Goal: Task Accomplishment & Management: Manage account settings

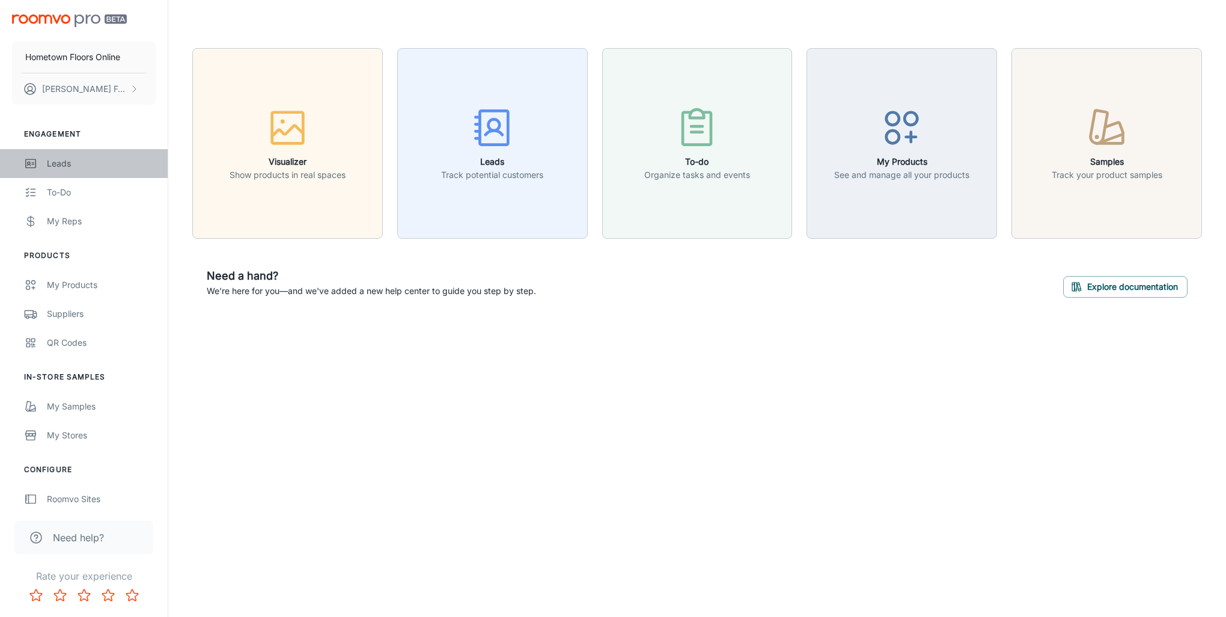
click at [52, 166] on div "Leads" at bounding box center [101, 163] width 109 height 13
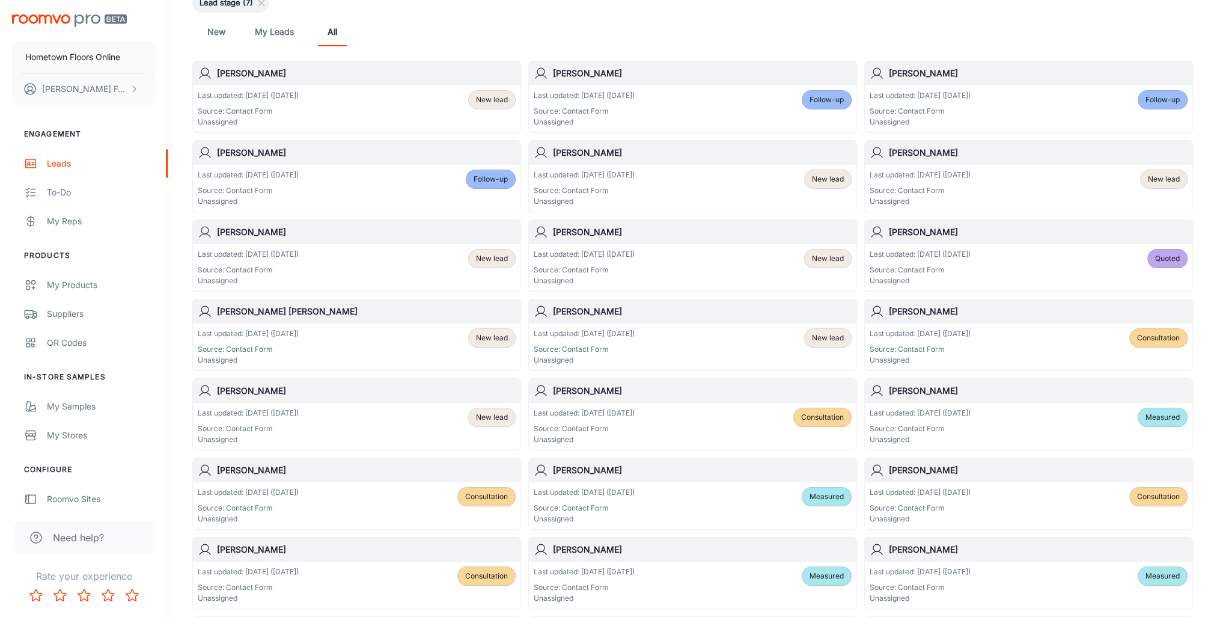
scroll to position [120, 0]
click at [1003, 344] on div "Last updated: [DATE] ([DATE]) Source: Contact Form Unassigned Consultation" at bounding box center [1029, 346] width 318 height 37
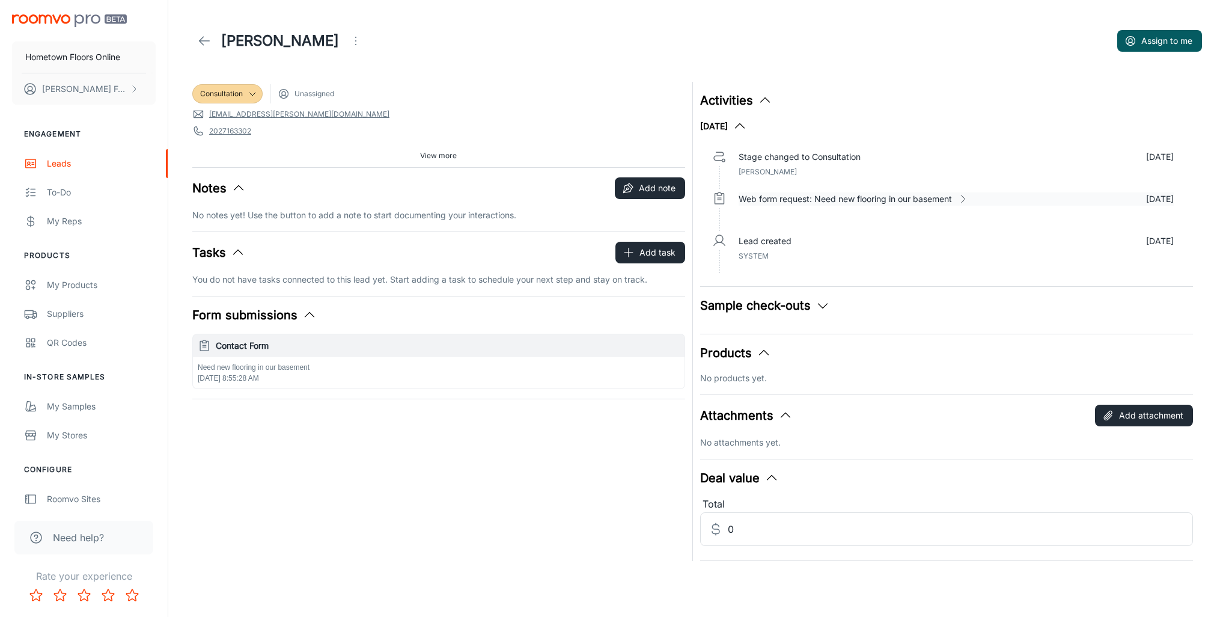
click at [968, 197] on icon at bounding box center [963, 199] width 12 height 12
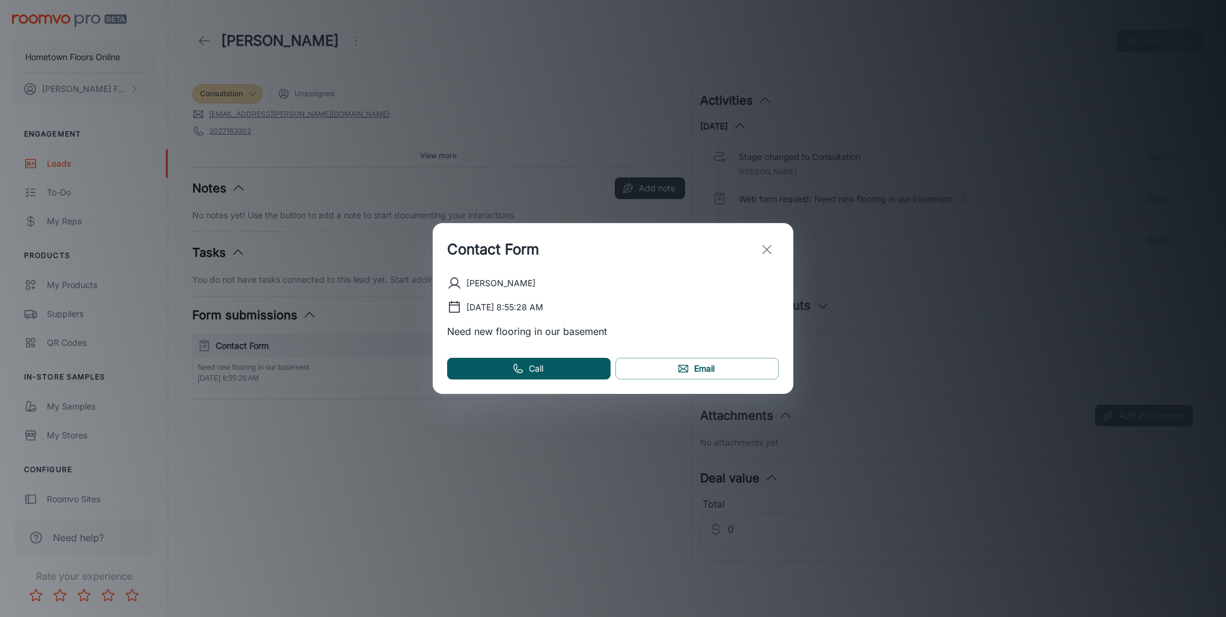
click at [767, 251] on icon "exit" at bounding box center [767, 249] width 14 height 14
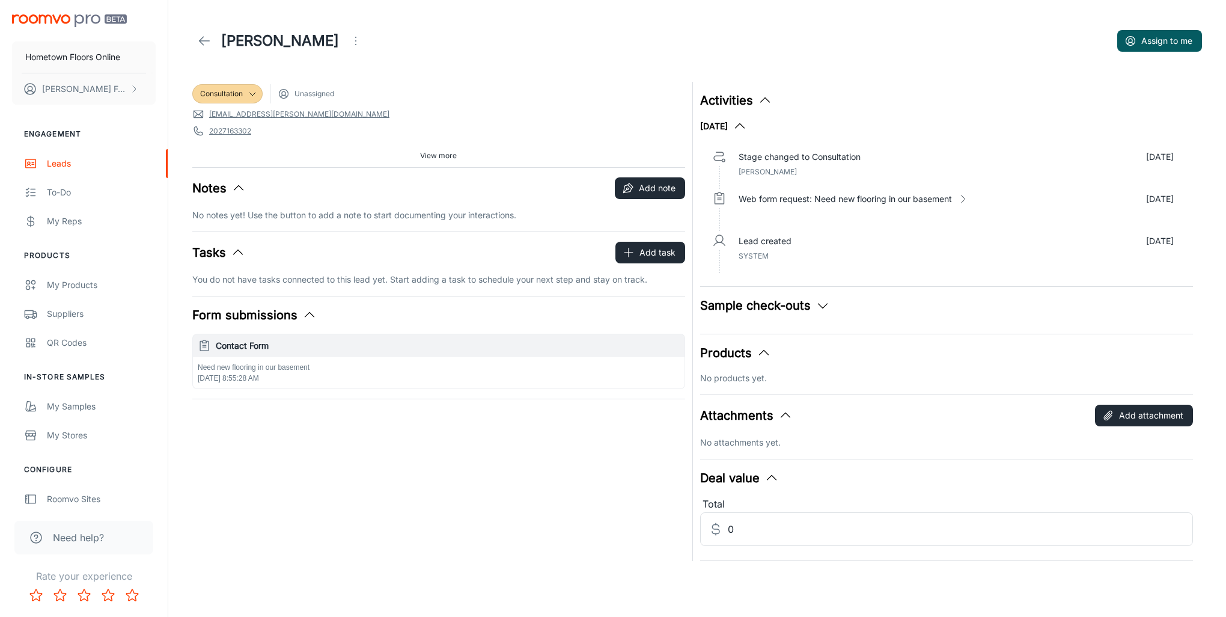
click at [443, 153] on span "View more" at bounding box center [438, 155] width 37 height 11
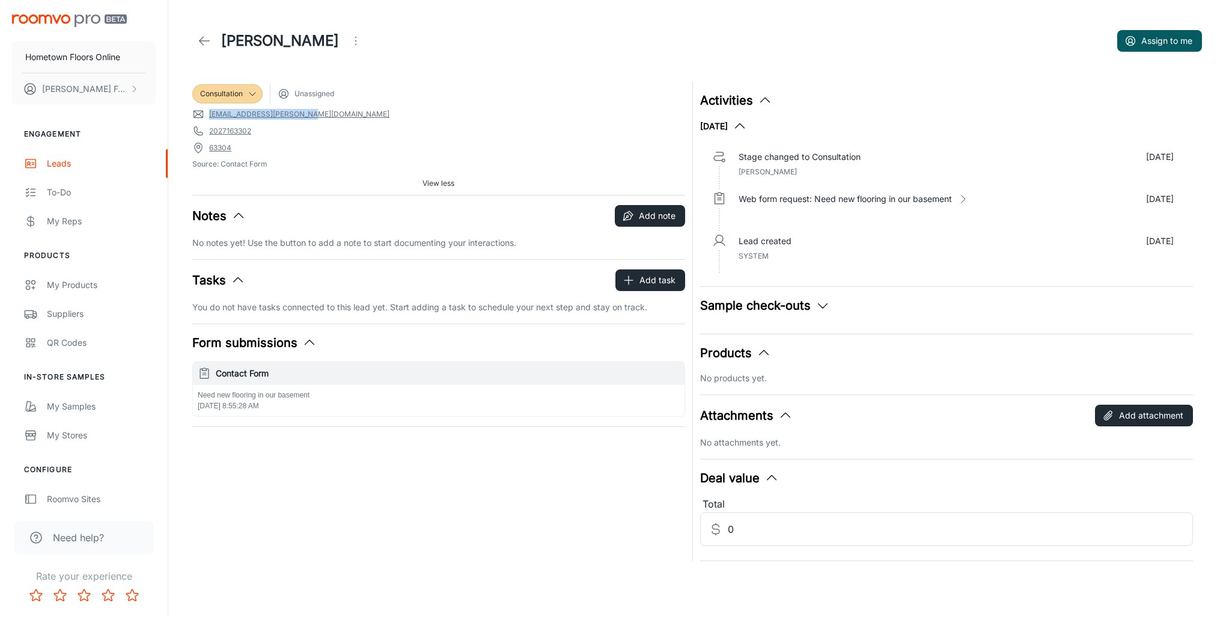
drag, startPoint x: 310, startPoint y: 116, endPoint x: 211, endPoint y: 115, distance: 99.2
click at [211, 115] on span "[EMAIL_ADDRESS][PERSON_NAME][DOMAIN_NAME]" at bounding box center [438, 114] width 493 height 12
drag, startPoint x: 211, startPoint y: 115, endPoint x: 243, endPoint y: 115, distance: 31.9
copy link "[EMAIL_ADDRESS][PERSON_NAME][DOMAIN_NAME]"
click at [885, 201] on p "Web form request: Need new flooring in our basement" at bounding box center [845, 198] width 213 height 13
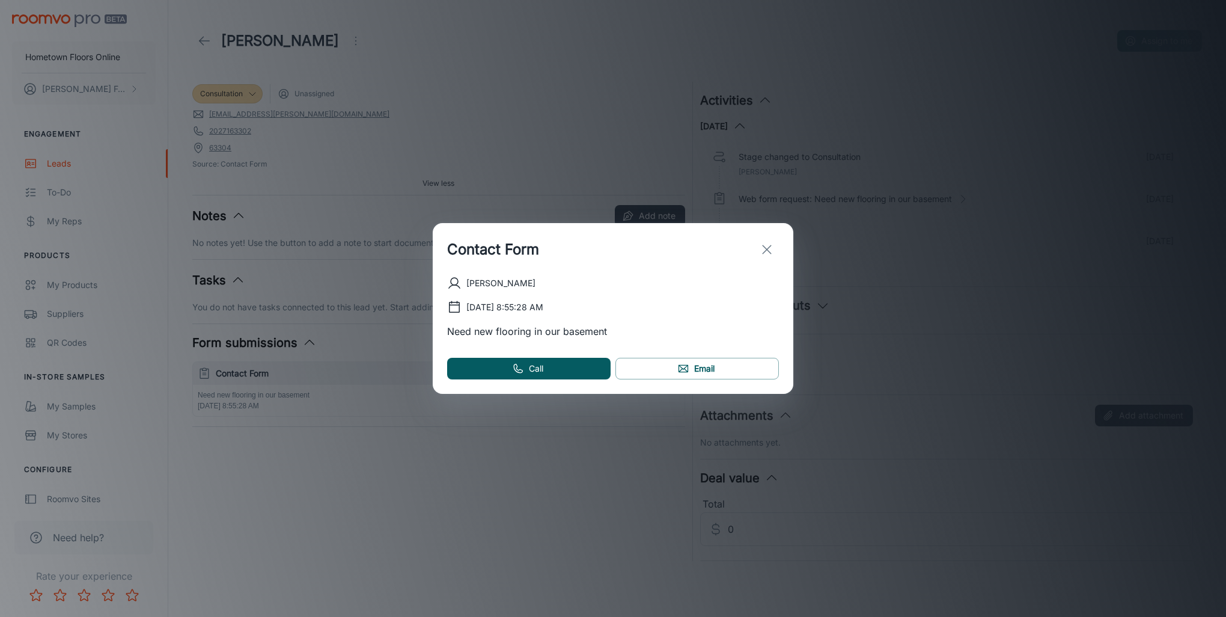
click at [769, 247] on icon "exit" at bounding box center [767, 249] width 14 height 14
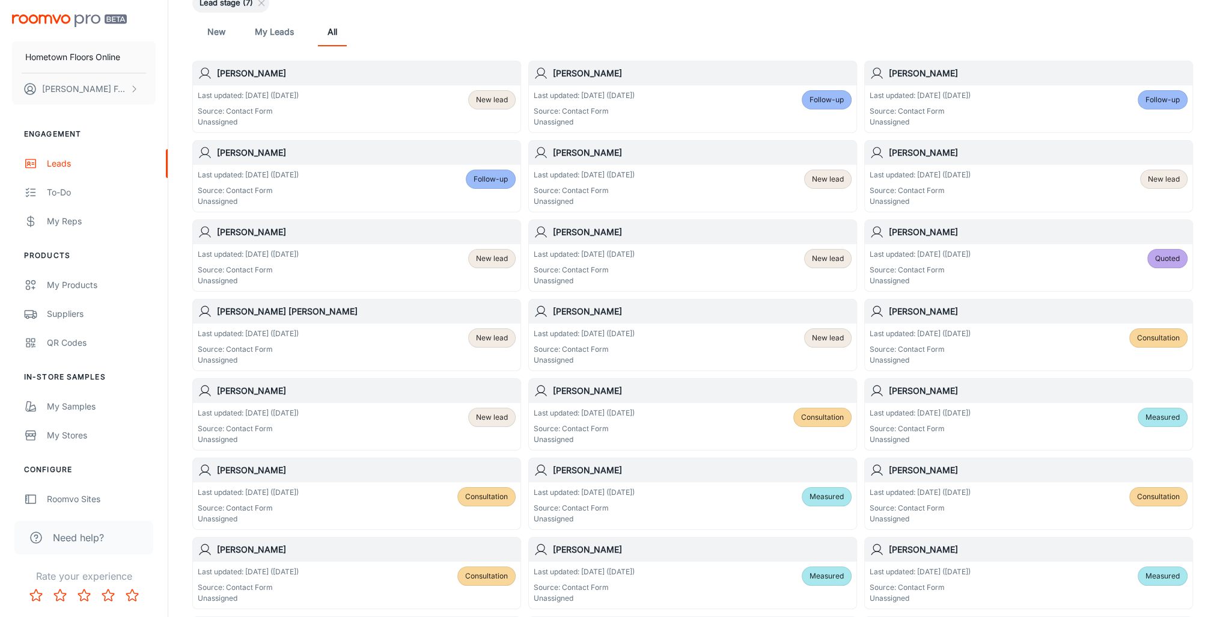
scroll to position [120, 0]
click at [835, 100] on span "Follow-up" at bounding box center [827, 99] width 34 height 11
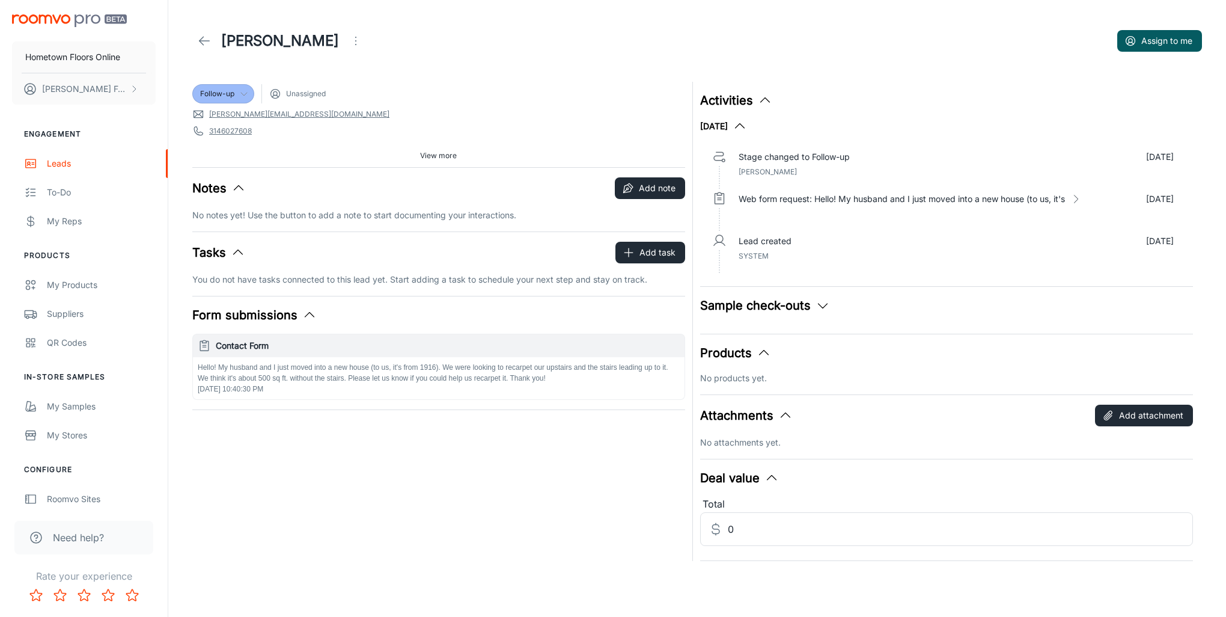
click at [247, 94] on icon at bounding box center [244, 94] width 10 height 10
click at [240, 165] on li "Consultation" at bounding box center [234, 162] width 85 height 22
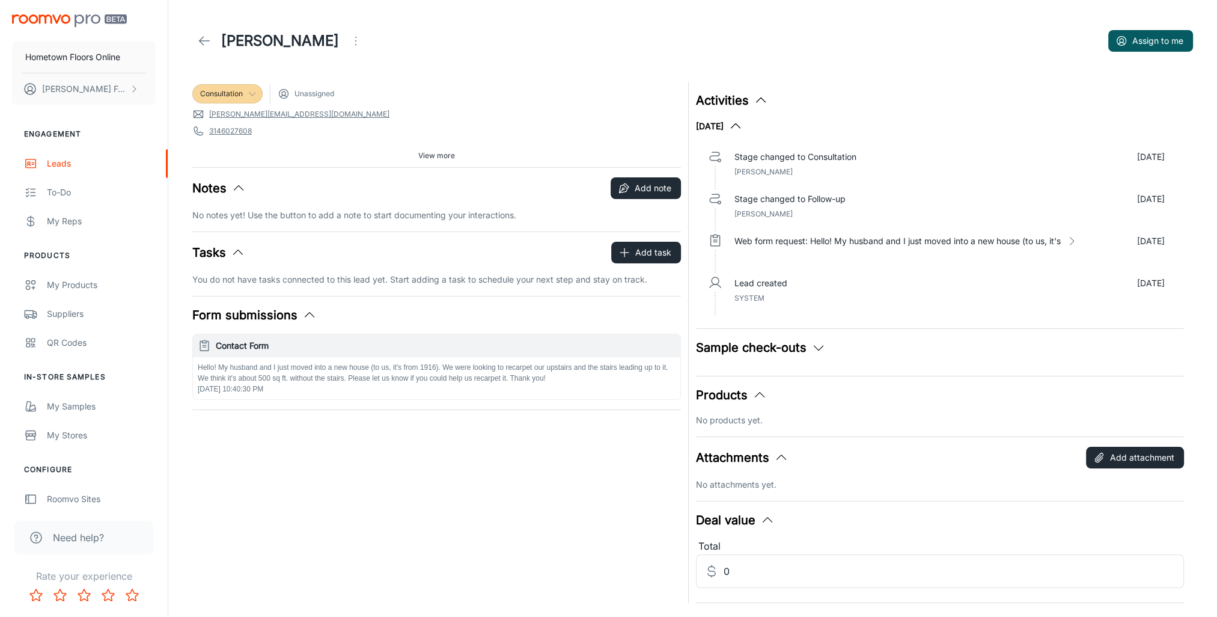
click at [200, 42] on icon at bounding box center [204, 41] width 14 height 14
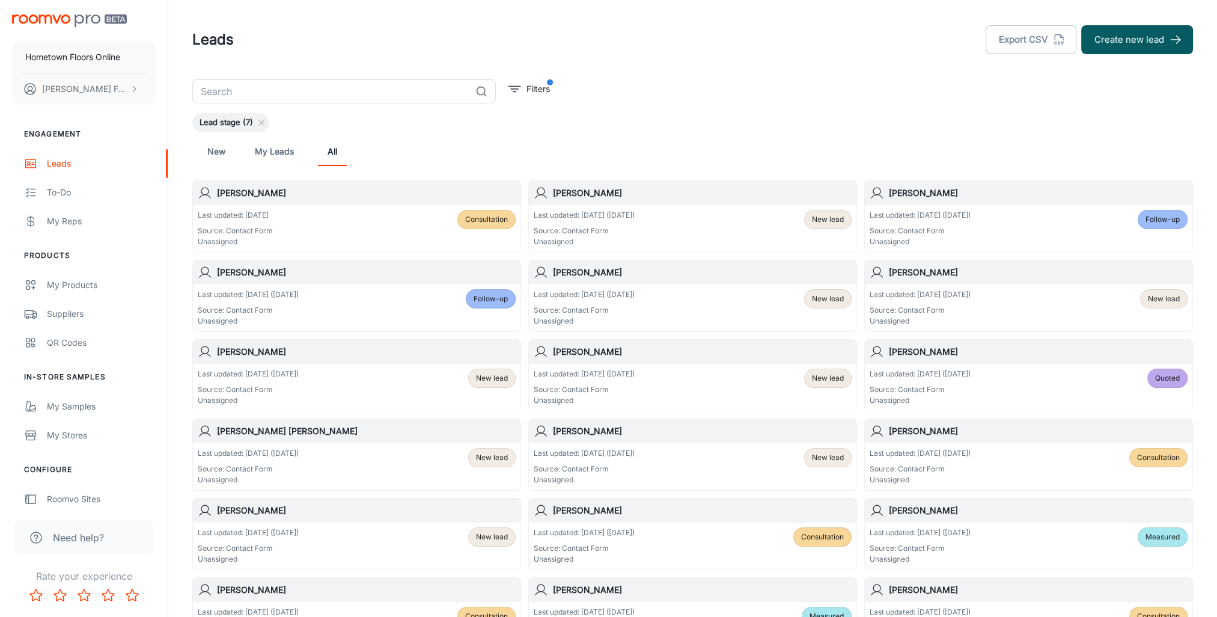
click at [1163, 225] on div "Follow-up" at bounding box center [1163, 219] width 50 height 19
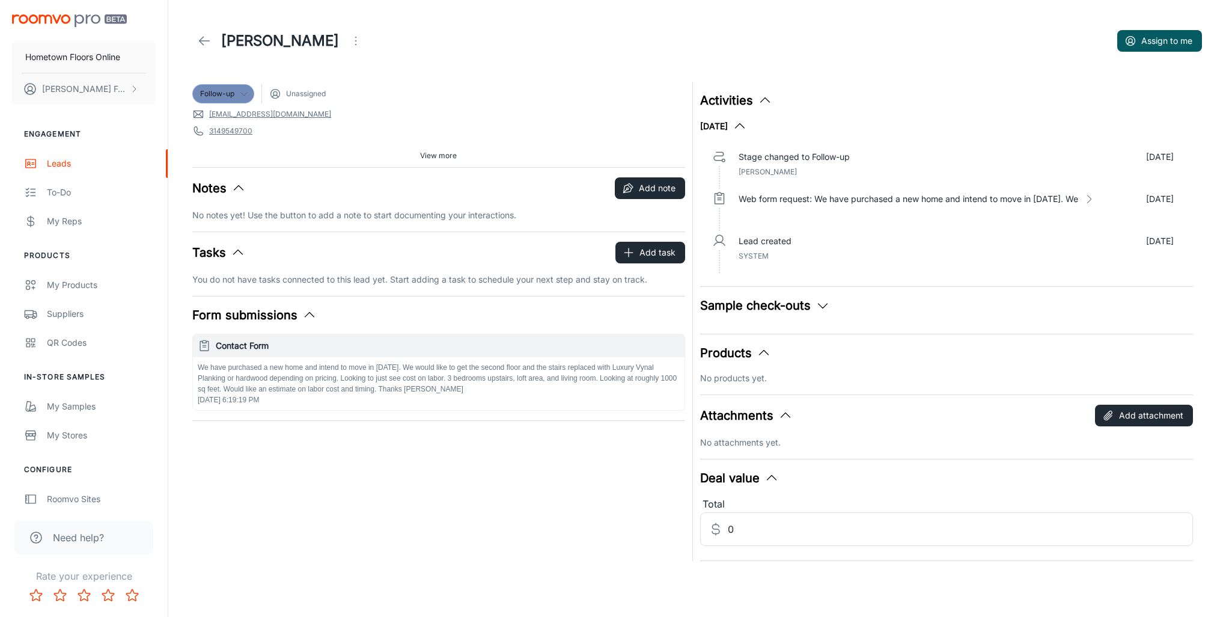
click at [245, 95] on icon at bounding box center [244, 94] width 10 height 10
click at [223, 156] on li "Consultation" at bounding box center [234, 162] width 85 height 22
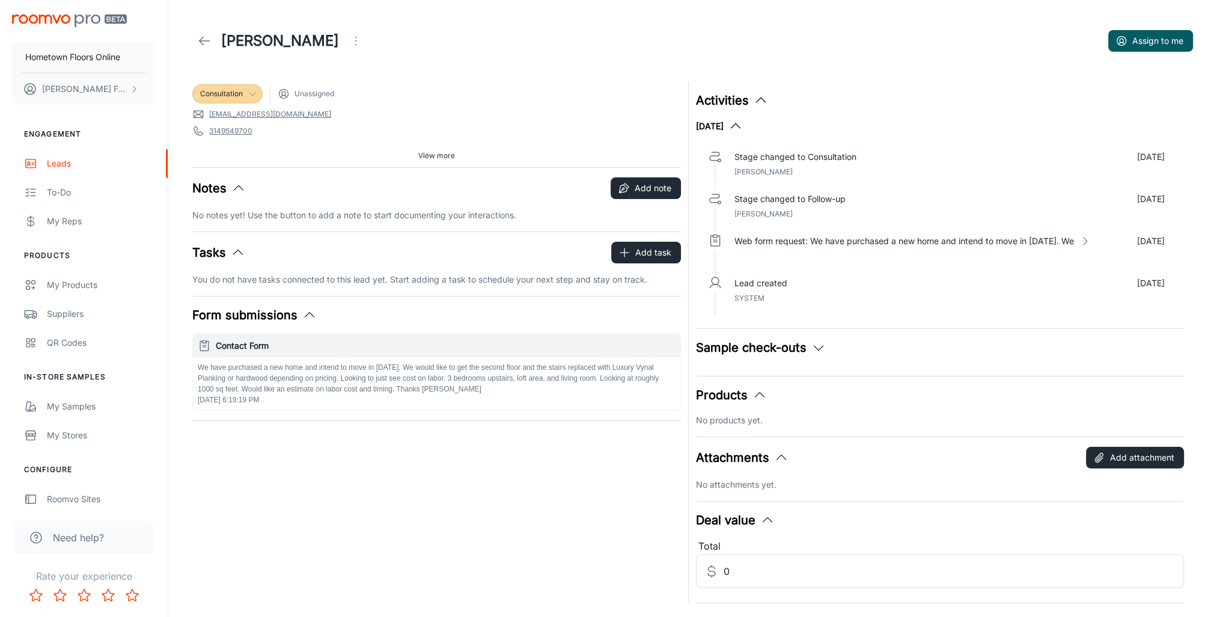
click at [207, 36] on icon at bounding box center [204, 41] width 14 height 14
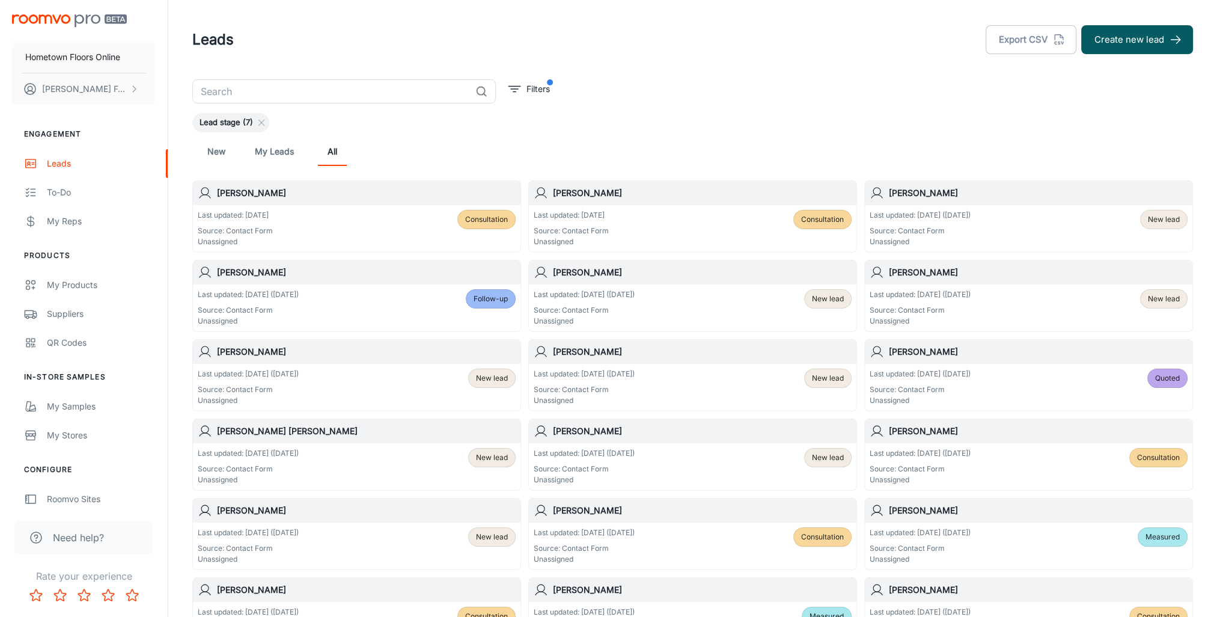
click at [496, 298] on span "Follow-up" at bounding box center [491, 298] width 34 height 11
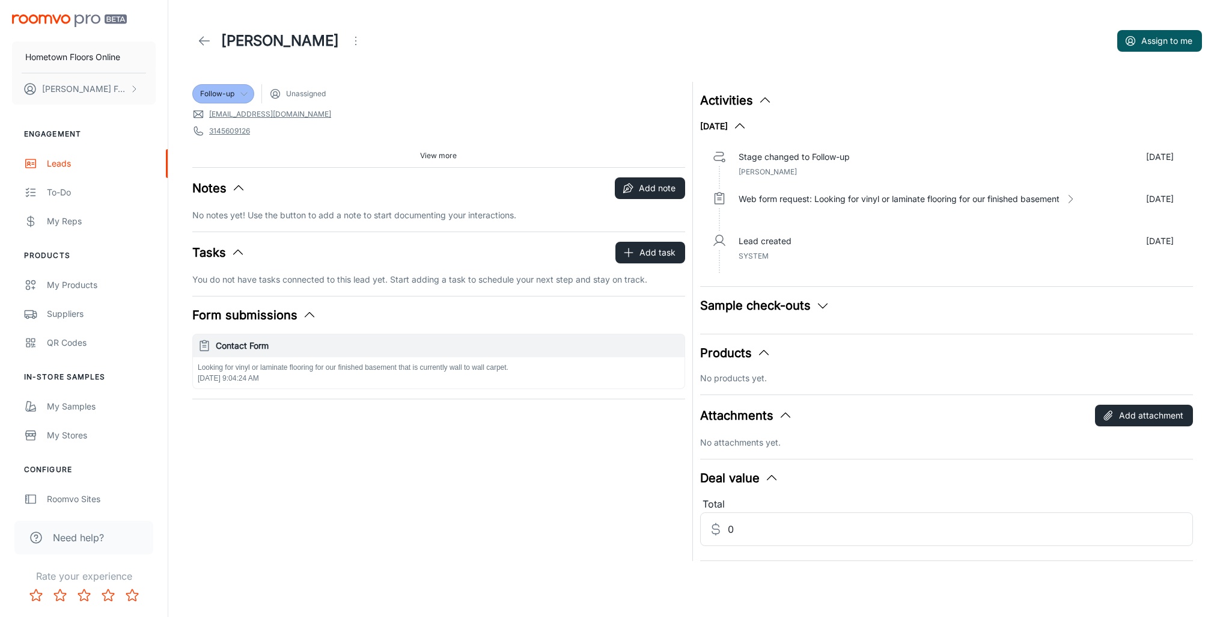
click at [229, 94] on span "Follow-up" at bounding box center [217, 93] width 34 height 11
click at [221, 165] on li "Consultation" at bounding box center [234, 162] width 85 height 22
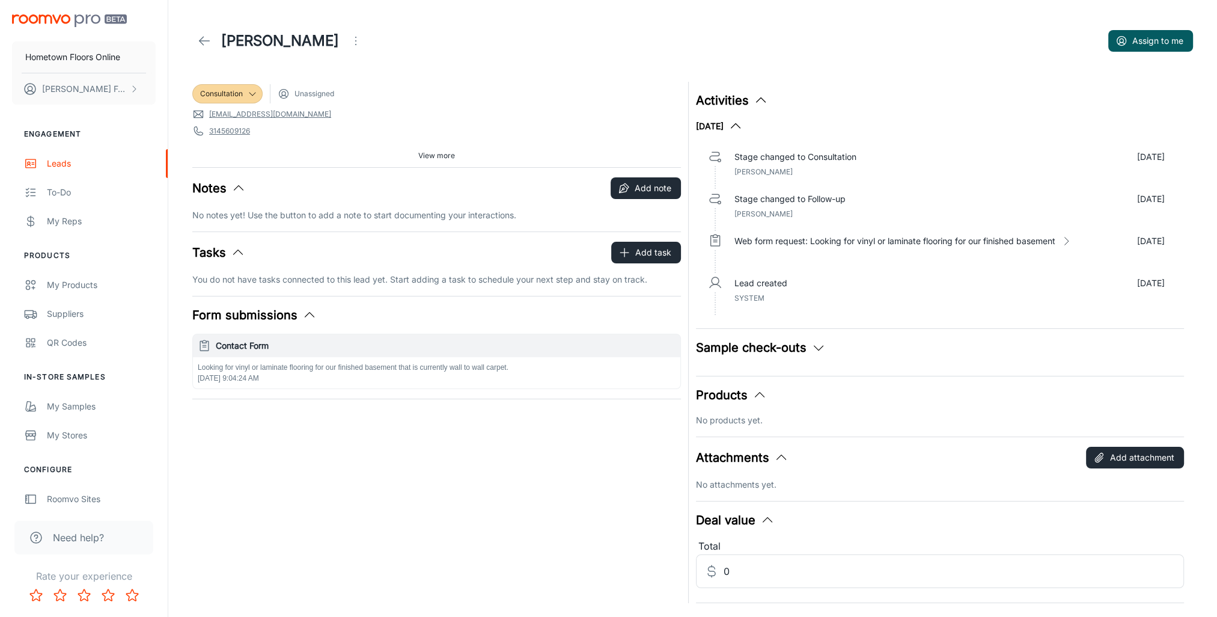
click at [207, 37] on icon at bounding box center [204, 41] width 14 height 14
